Goal: Information Seeking & Learning: Learn about a topic

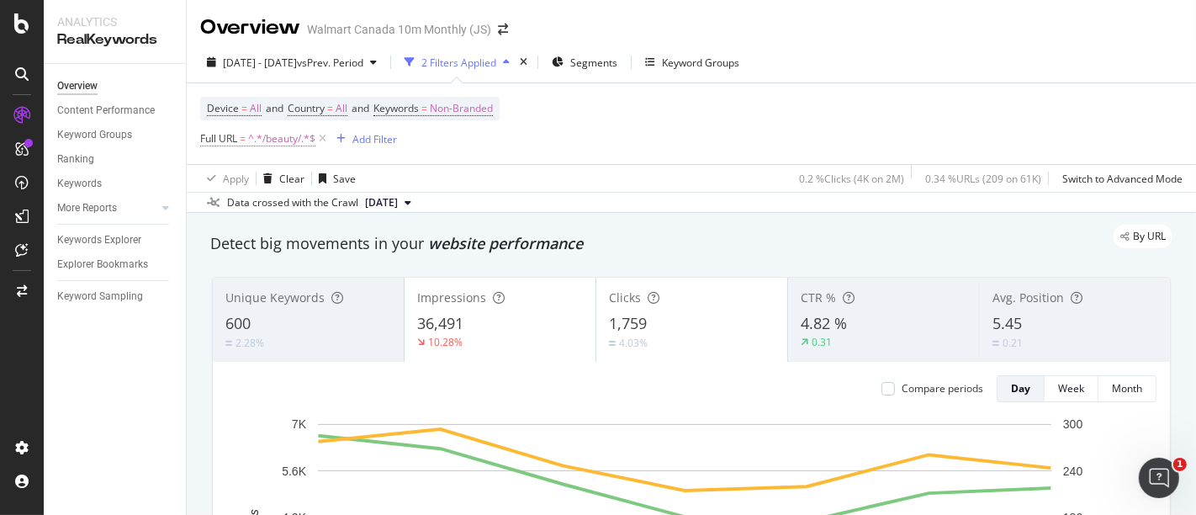
click at [283, 141] on span "^.*/beauty/.*$" at bounding box center [281, 139] width 67 height 24
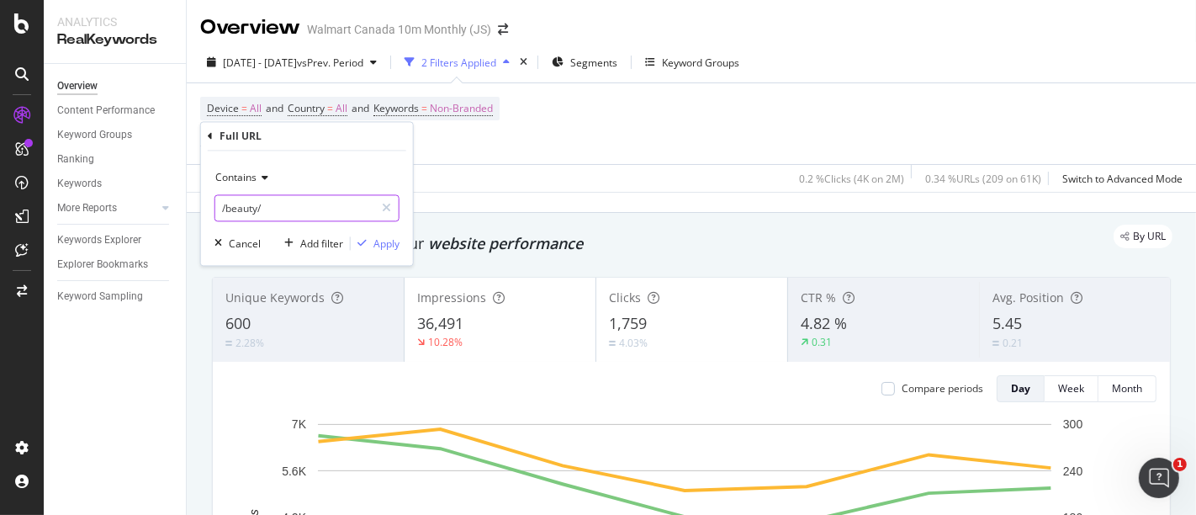
click at [284, 218] on input "/beauty/" at bounding box center [294, 208] width 159 height 27
type input "/health/"
click at [391, 239] on div "Apply" at bounding box center [387, 243] width 26 height 14
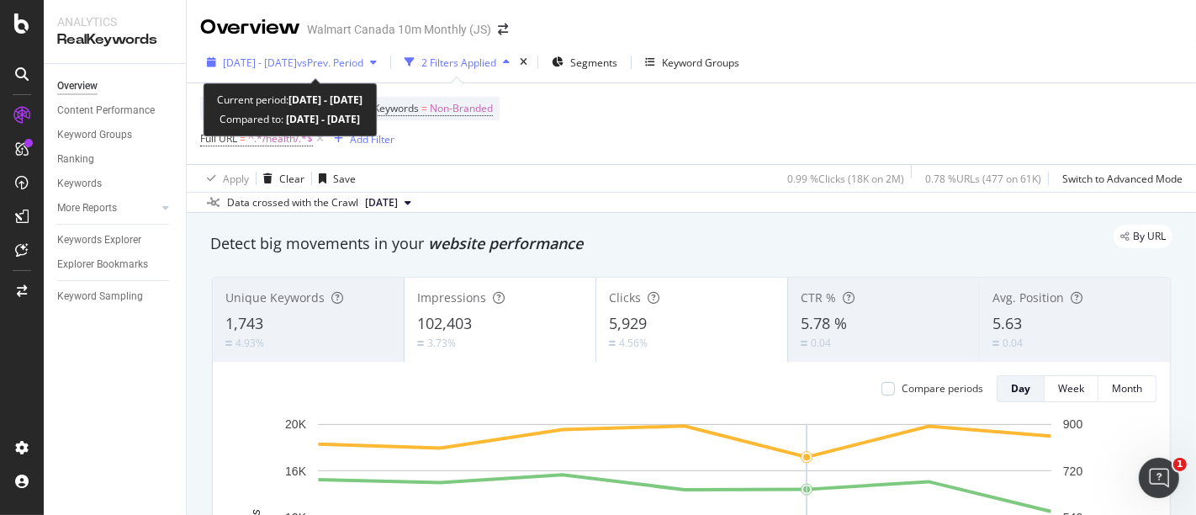
click at [297, 66] on span "[DATE] - [DATE]" at bounding box center [260, 63] width 74 height 14
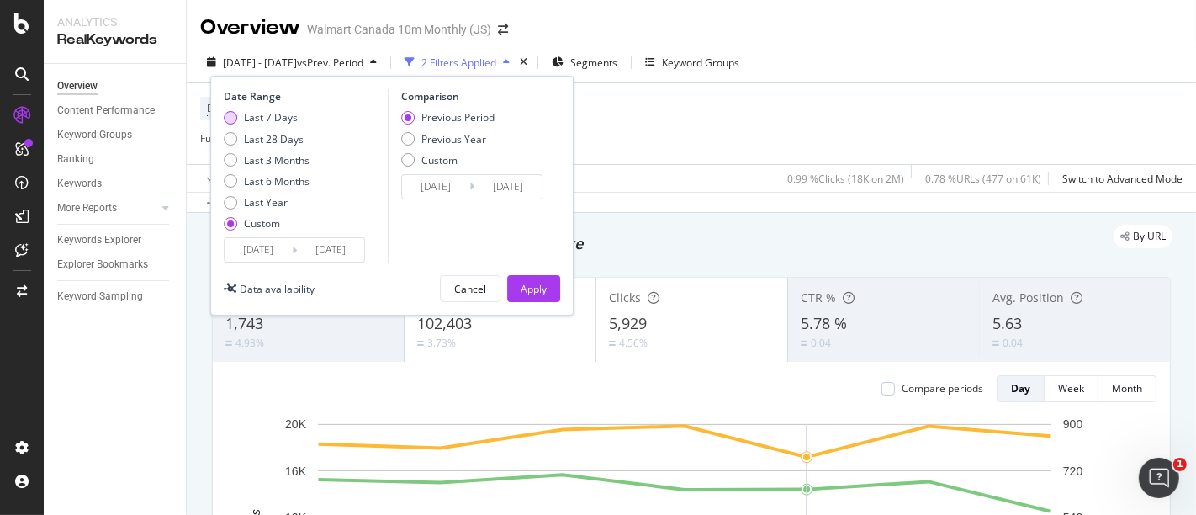
click at [284, 119] on div "Last 7 Days" at bounding box center [271, 117] width 54 height 14
type input "[DATE]"
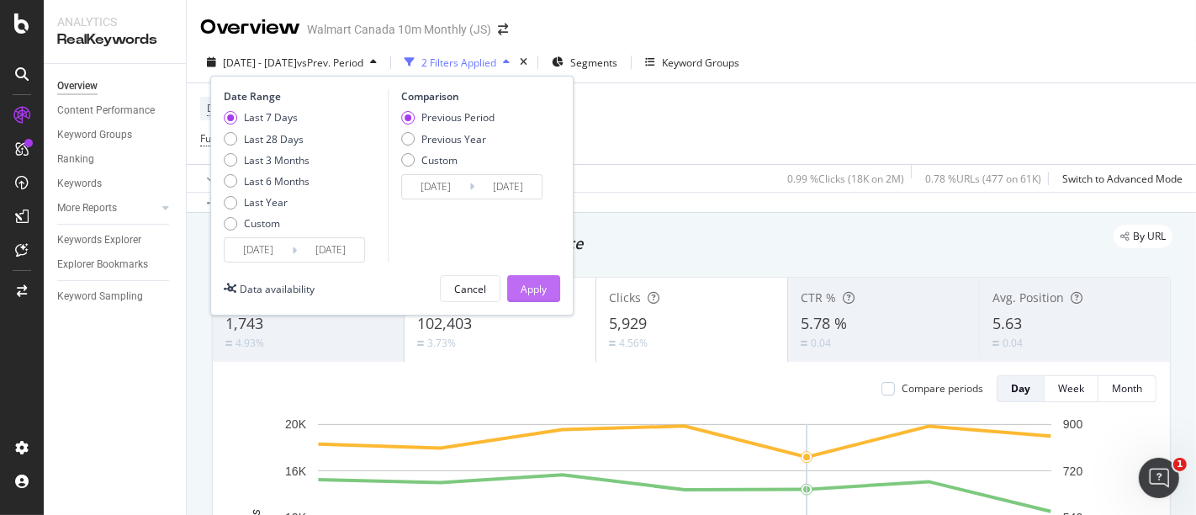
click at [547, 289] on button "Apply" at bounding box center [533, 288] width 53 height 27
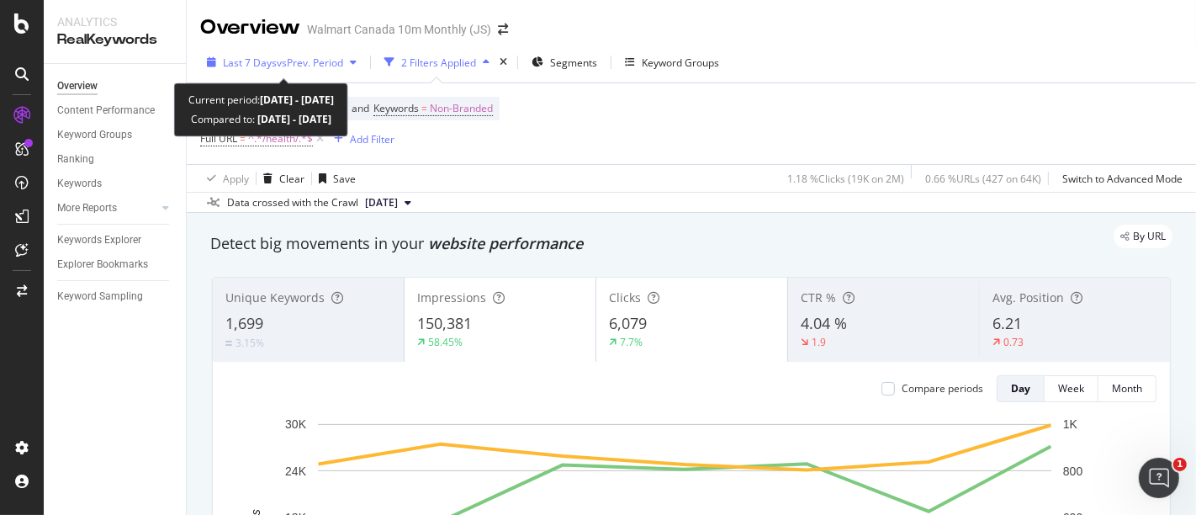
click at [306, 68] on span "vs Prev. Period" at bounding box center [310, 63] width 66 height 14
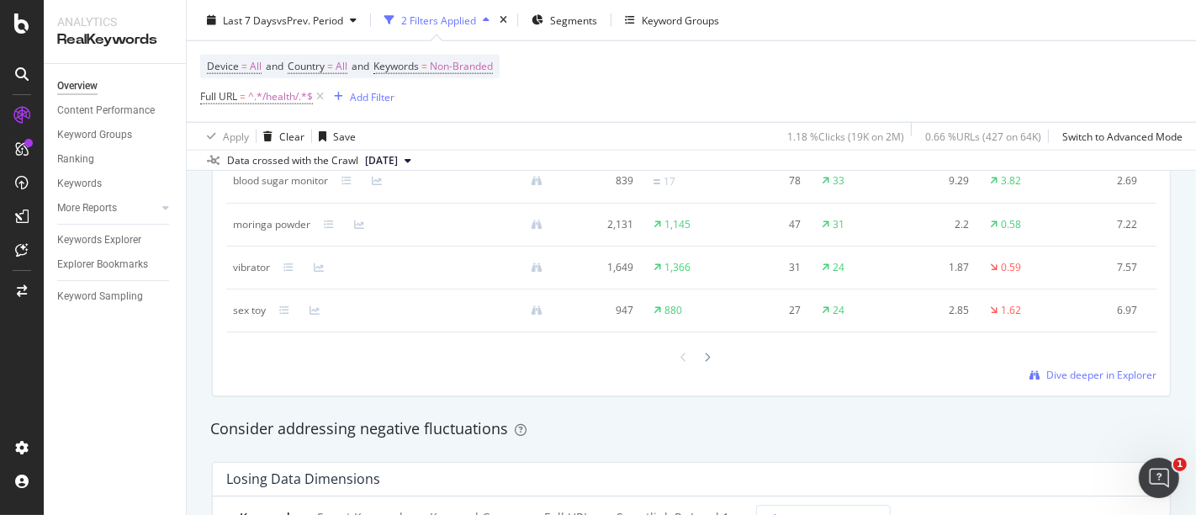
scroll to position [1589, 0]
